Goal: Task Accomplishment & Management: Complete application form

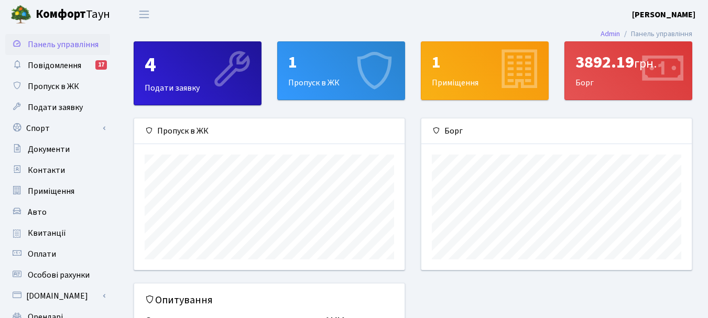
scroll to position [151, 270]
click at [346, 73] on div "1 Пропуск в ЖК" at bounding box center [341, 71] width 127 height 58
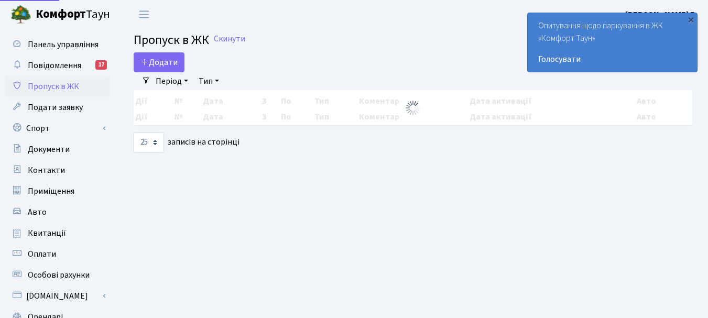
select select "25"
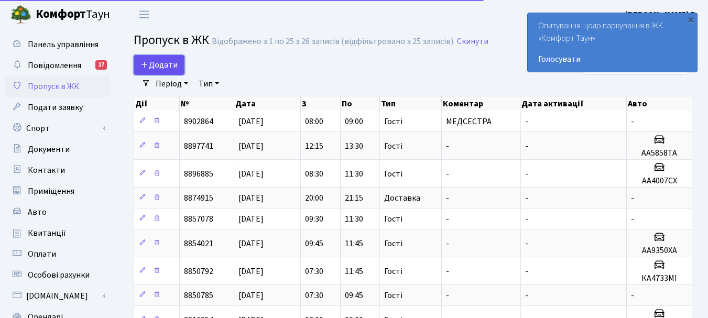
click at [162, 65] on span "Додати" at bounding box center [158, 65] width 37 height 12
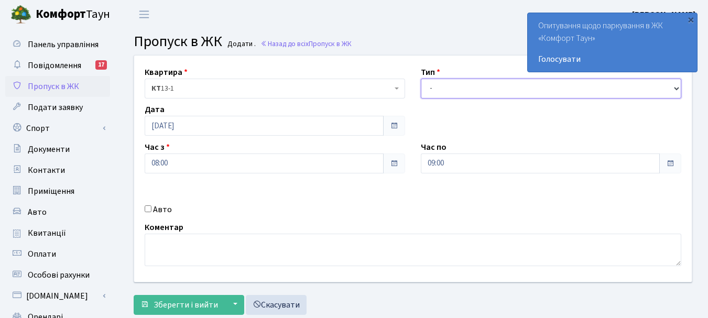
click at [675, 89] on select "- Доставка Таксі Гості Сервіс" at bounding box center [551, 89] width 260 height 20
select select "3"
click at [421, 79] on select "- Доставка Таксі Гості Сервіс" at bounding box center [551, 89] width 260 height 20
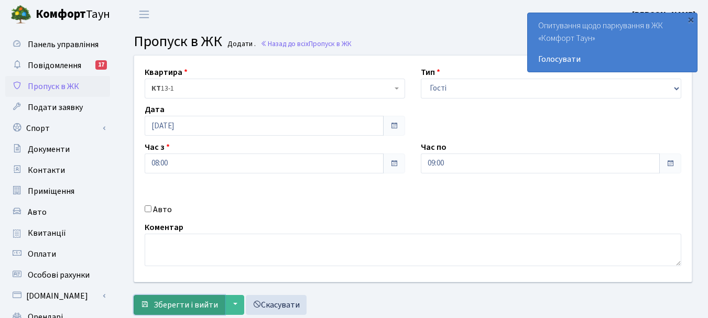
click at [178, 301] on span "Зберегти і вийти" at bounding box center [185, 305] width 64 height 12
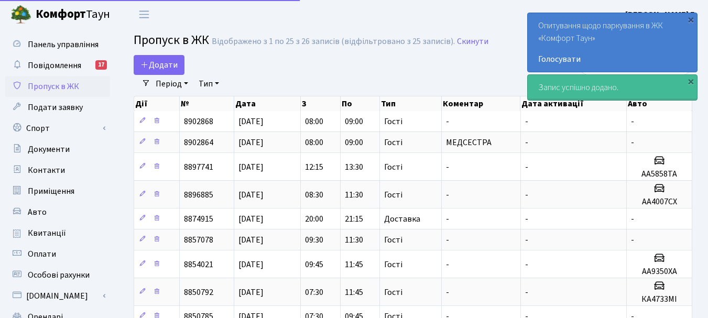
select select "25"
